Goal: Task Accomplishment & Management: Manage account settings

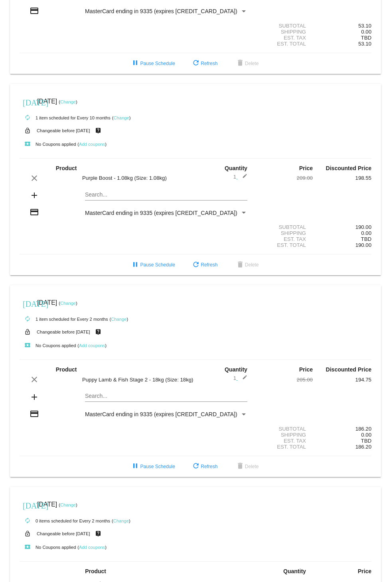
scroll to position [222, 0]
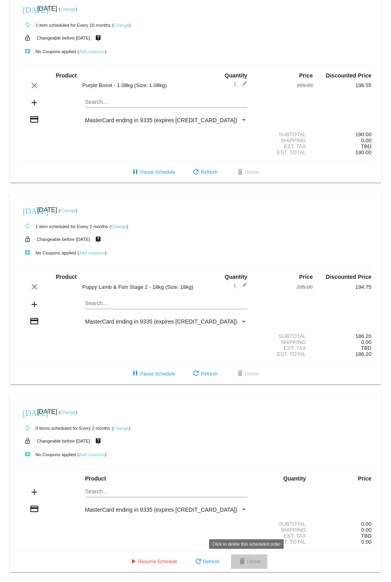
click at [248, 561] on span "delete Delete" at bounding box center [250, 562] width 24 height 6
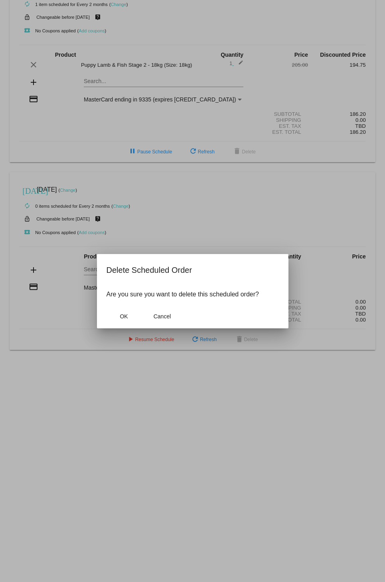
click at [121, 309] on mat-dialog-actions "OK Cancel" at bounding box center [193, 316] width 172 height 24
click at [119, 317] on button "OK" at bounding box center [124, 316] width 35 height 14
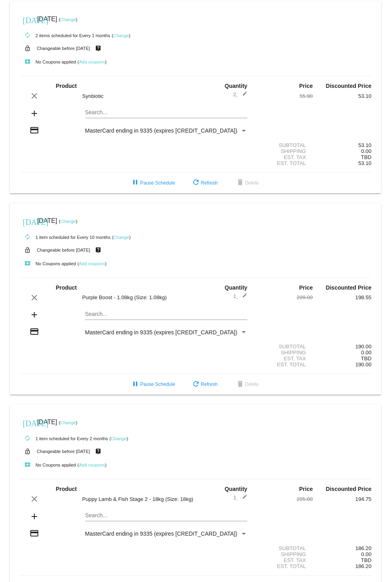
scroll to position [0, 0]
click at [248, 387] on span "delete Delete" at bounding box center [248, 385] width 24 height 6
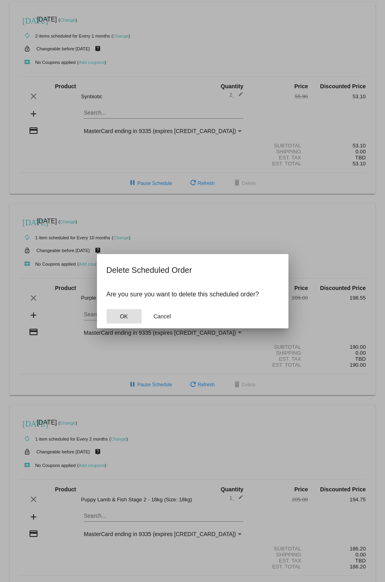
click at [117, 320] on button "OK" at bounding box center [124, 316] width 35 height 14
